Goal: Navigation & Orientation: Find specific page/section

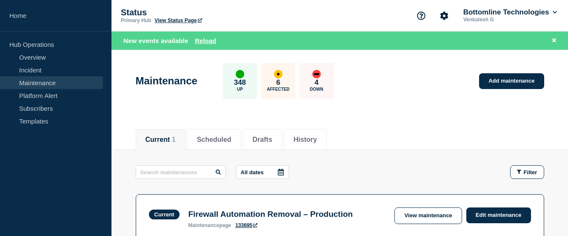
click at [39, 88] on link "Maintenance" at bounding box center [51, 82] width 103 height 13
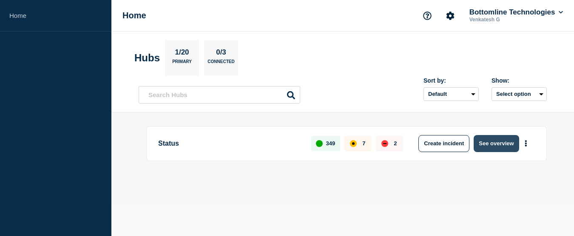
click at [495, 140] on button "See overview" at bounding box center [496, 143] width 45 height 17
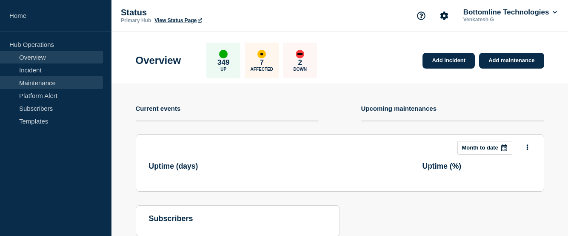
click at [38, 85] on link "Maintenance" at bounding box center [51, 82] width 103 height 13
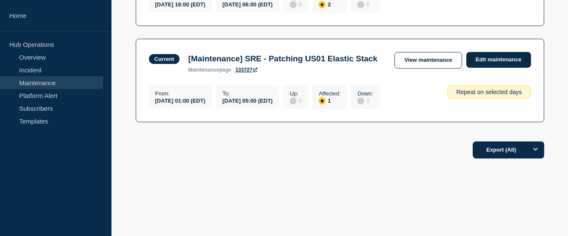
scroll to position [81, 0]
